Goal: Check status

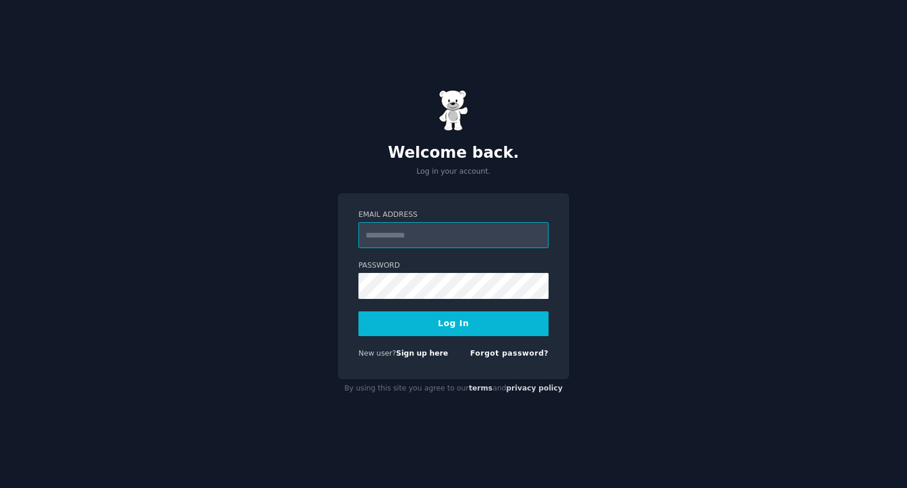
click at [467, 243] on input "Email Address" at bounding box center [453, 235] width 190 height 26
type input "**********"
click at [428, 326] on button "Log In" at bounding box center [453, 323] width 190 height 25
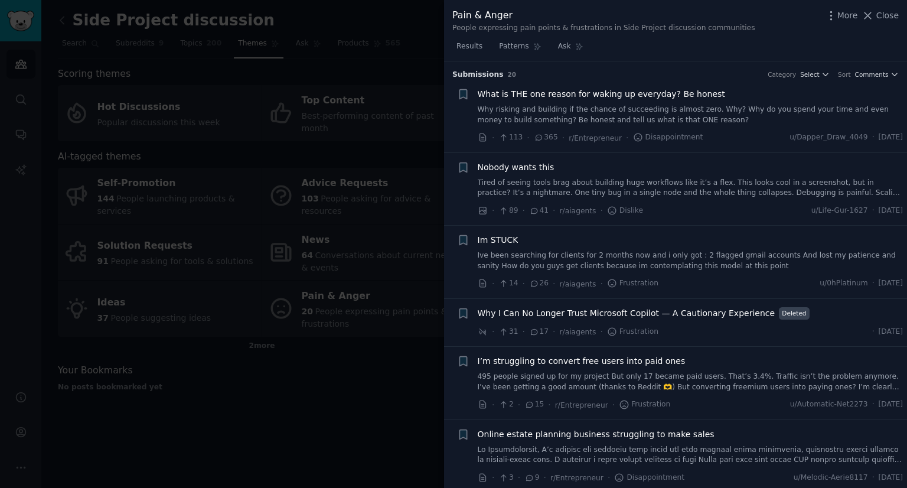
click at [328, 372] on div at bounding box center [453, 244] width 907 height 488
